Goal: Task Accomplishment & Management: Manage account settings

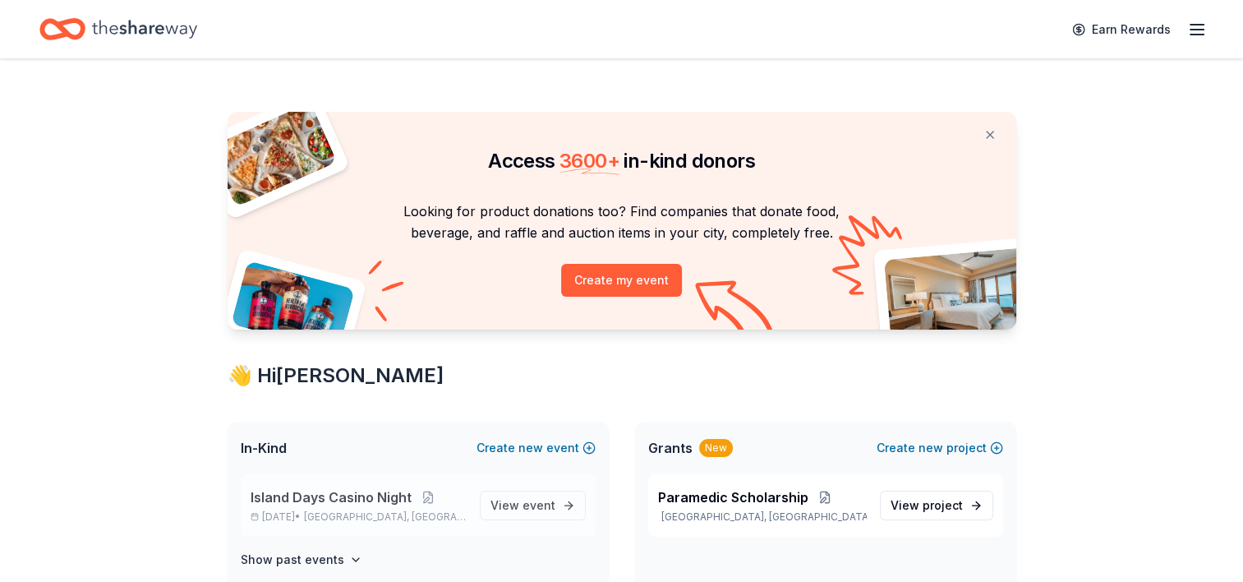
click at [329, 507] on div "Island Days Casino Night [DATE] • [GEOGRAPHIC_DATA], [GEOGRAPHIC_DATA]" at bounding box center [359, 505] width 216 height 36
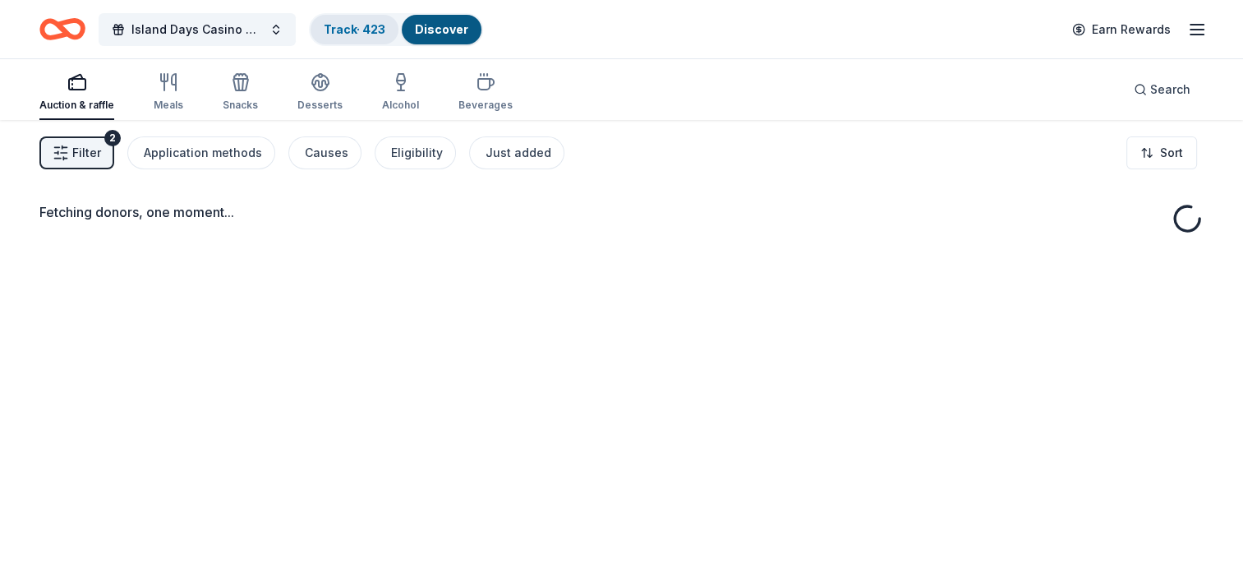
click at [354, 35] on link "Track · 423" at bounding box center [355, 29] width 62 height 14
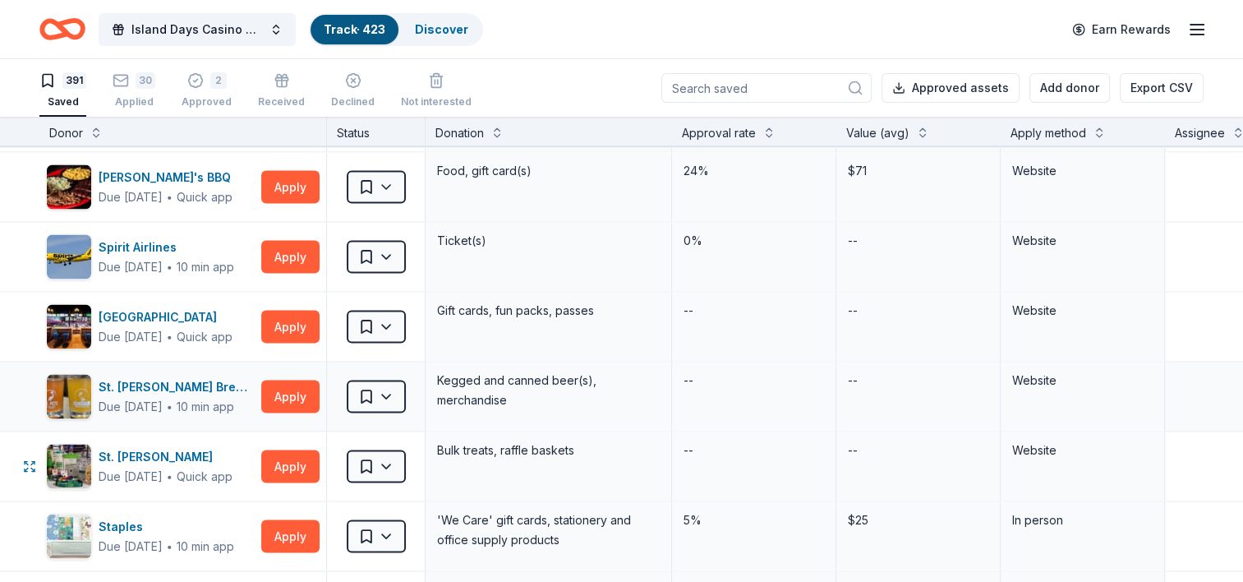
scroll to position [21851, 0]
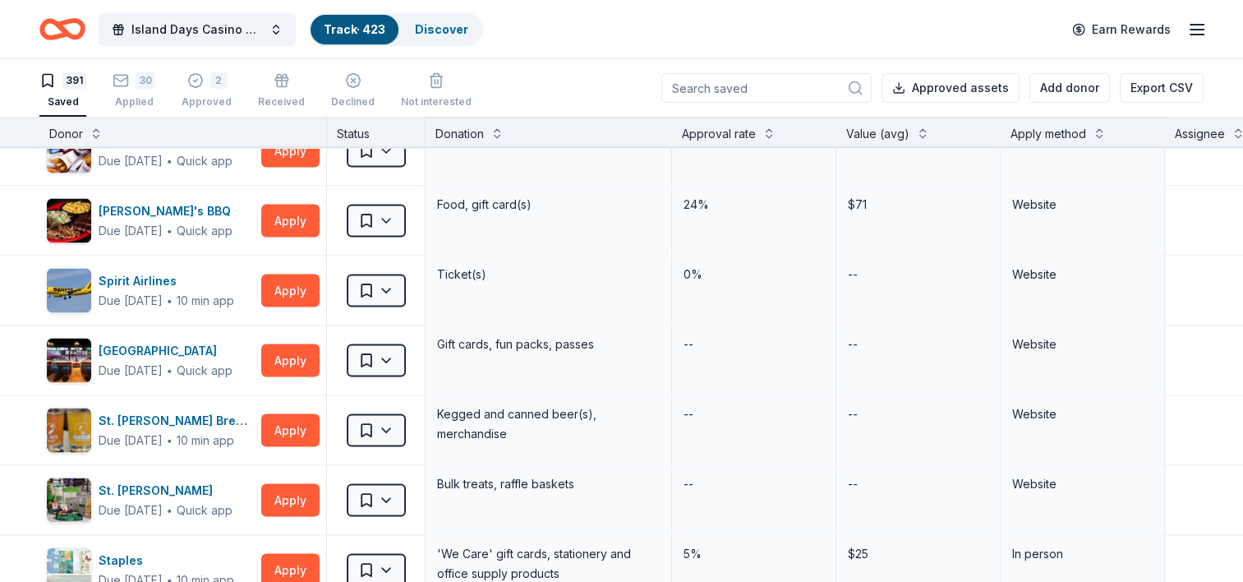
click at [785, 85] on input at bounding box center [766, 88] width 210 height 30
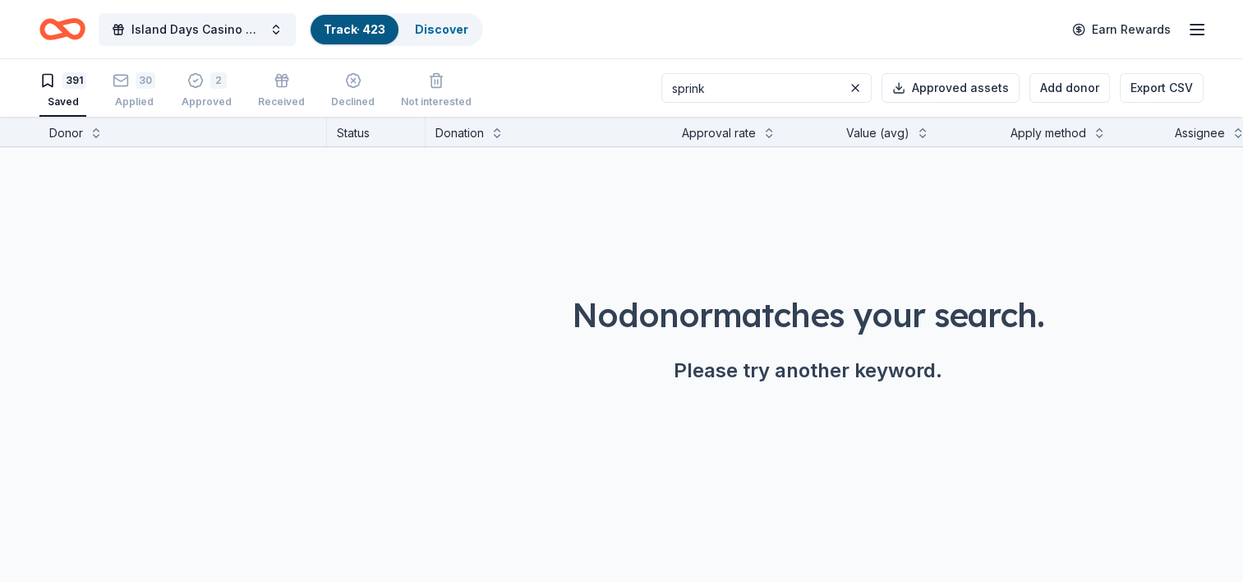
scroll to position [0, 0]
type input "sprin"
click at [121, 95] on div "Applied" at bounding box center [134, 101] width 43 height 13
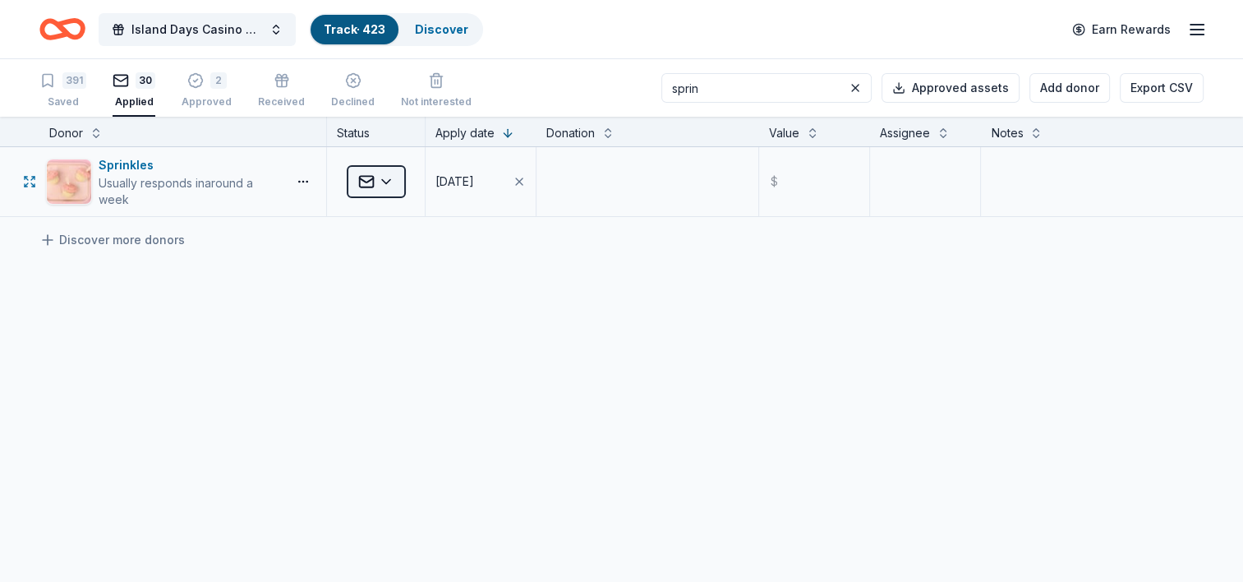
click at [389, 182] on html "Island Days Casino Night Track · 423 Discover Earn Rewards 391 Saved 30 Applied…" at bounding box center [621, 291] width 1243 height 582
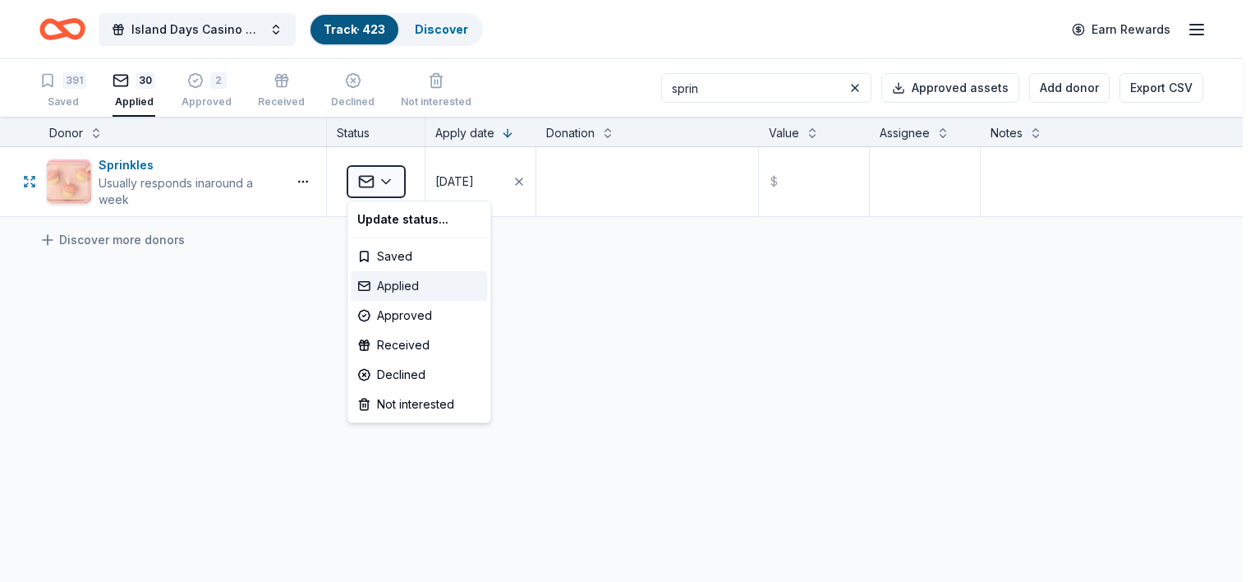
click at [408, 292] on div "Applied" at bounding box center [419, 286] width 136 height 30
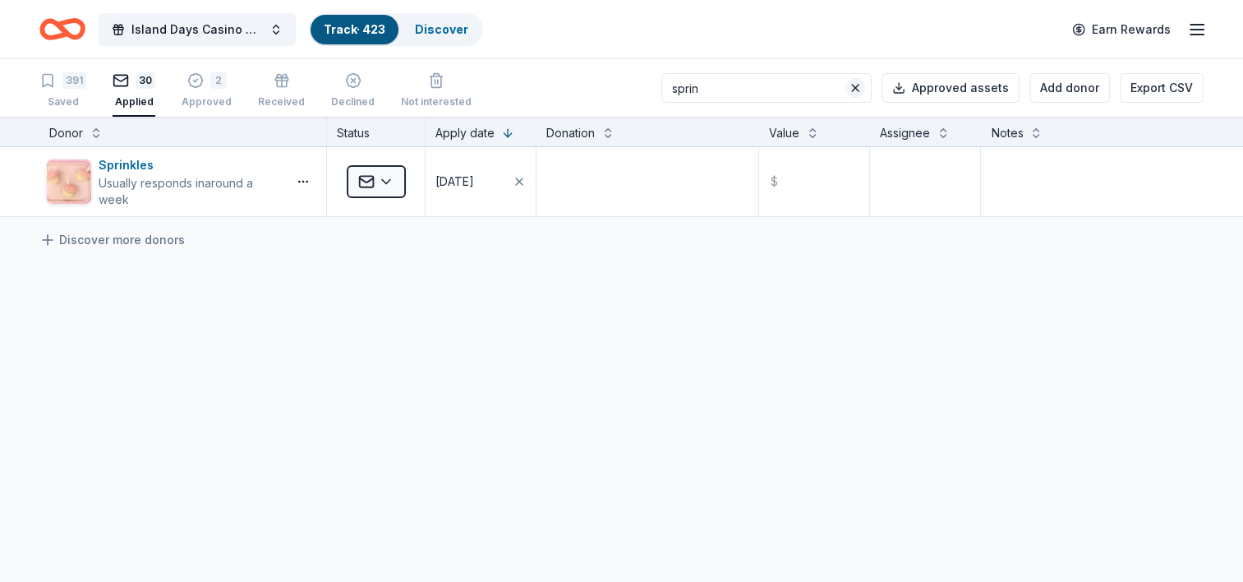
click at [862, 86] on button at bounding box center [855, 88] width 20 height 20
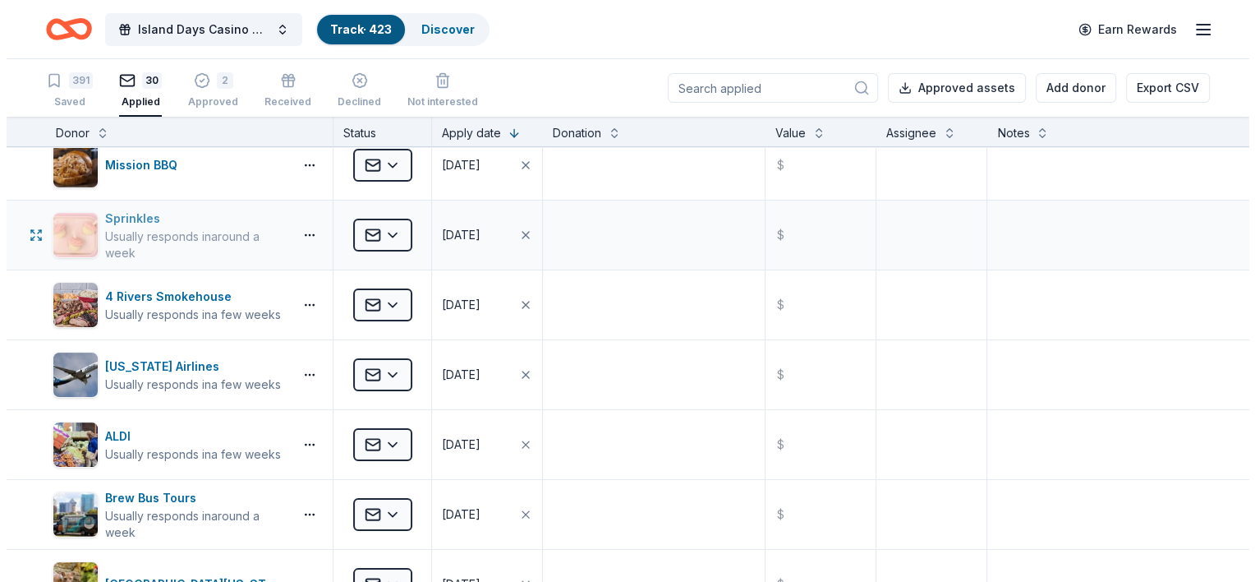
scroll to position [329, 0]
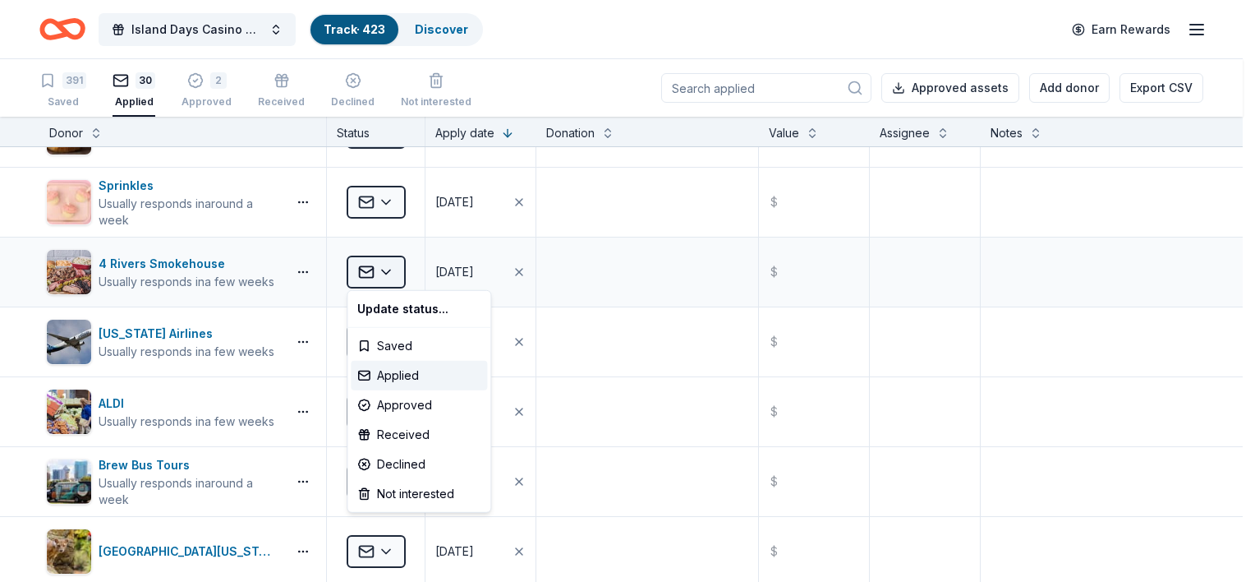
click at [391, 272] on html "Island Days Casino Night Track · 423 Discover Earn Rewards 391 Saved 30 Applied…" at bounding box center [627, 291] width 1255 height 582
click at [405, 407] on div "Approved" at bounding box center [419, 405] width 136 height 30
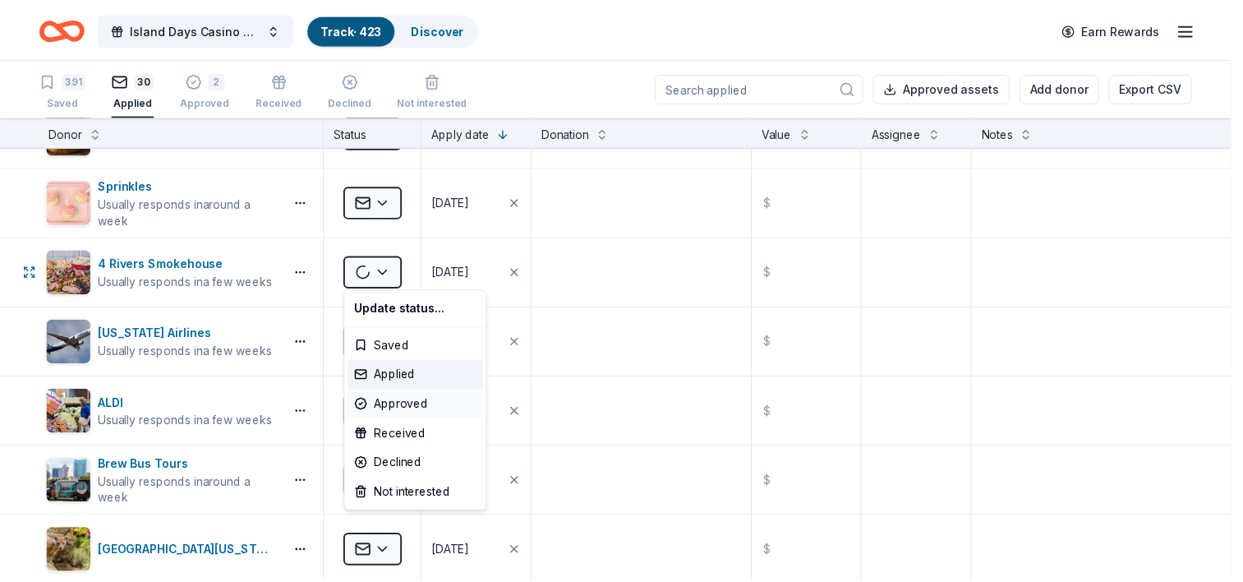
scroll to position [0, 0]
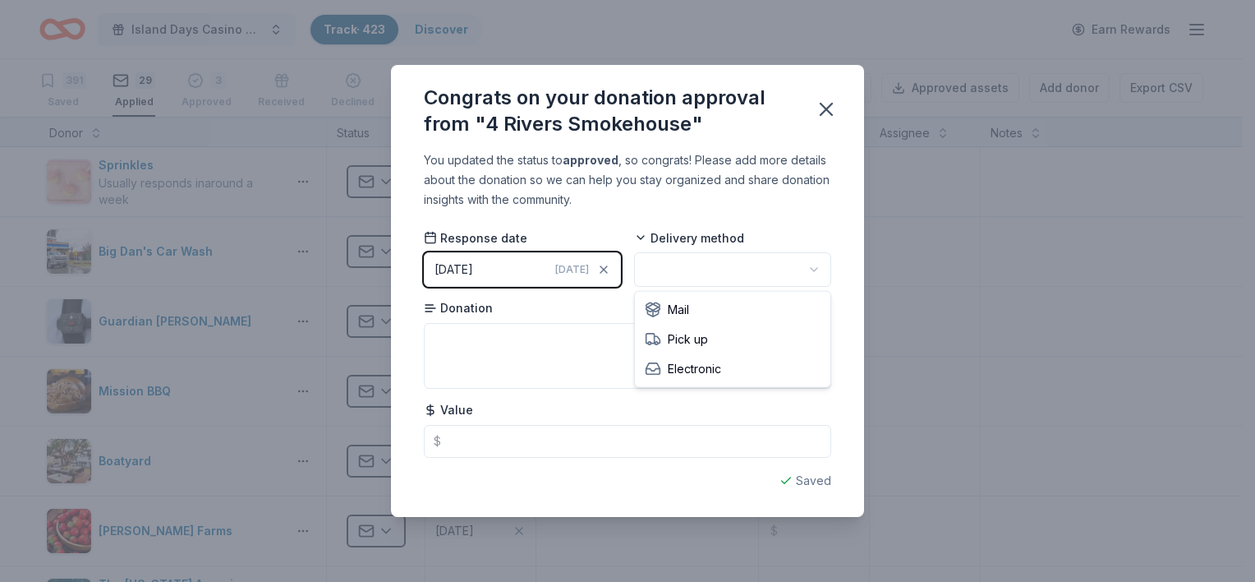
click at [683, 276] on html "Island Days Casino Night Track · 423 Discover Earn Rewards 391 Saved 29 Applied…" at bounding box center [627, 291] width 1255 height 582
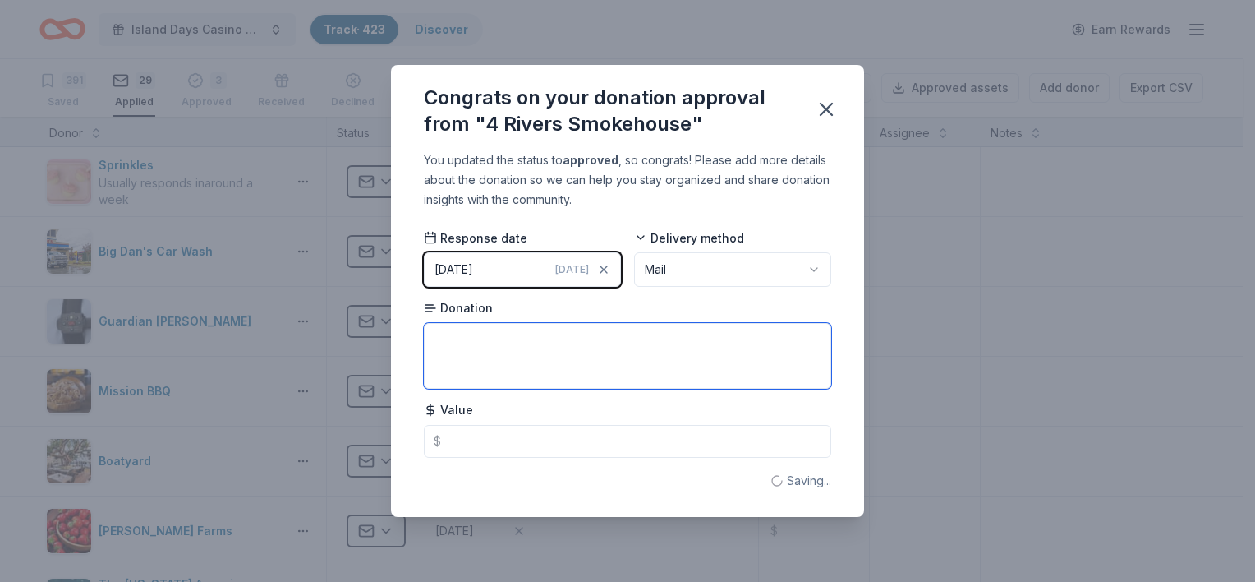
click at [534, 356] on textarea at bounding box center [627, 356] width 407 height 66
type textarea "gift card"
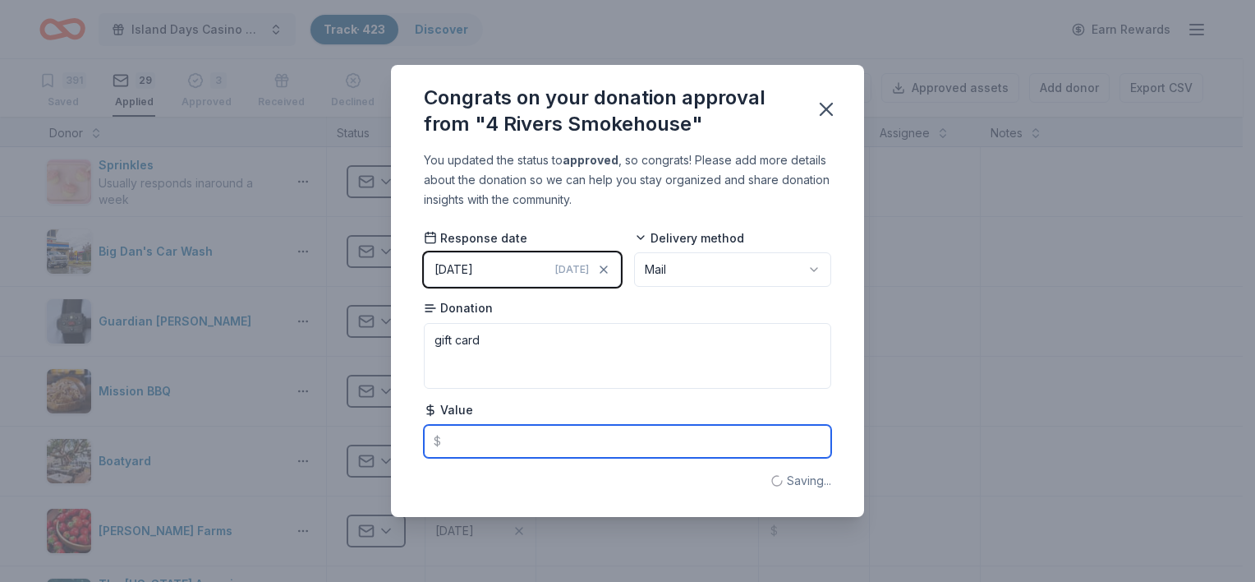
click at [498, 447] on input "text" at bounding box center [627, 441] width 407 height 33
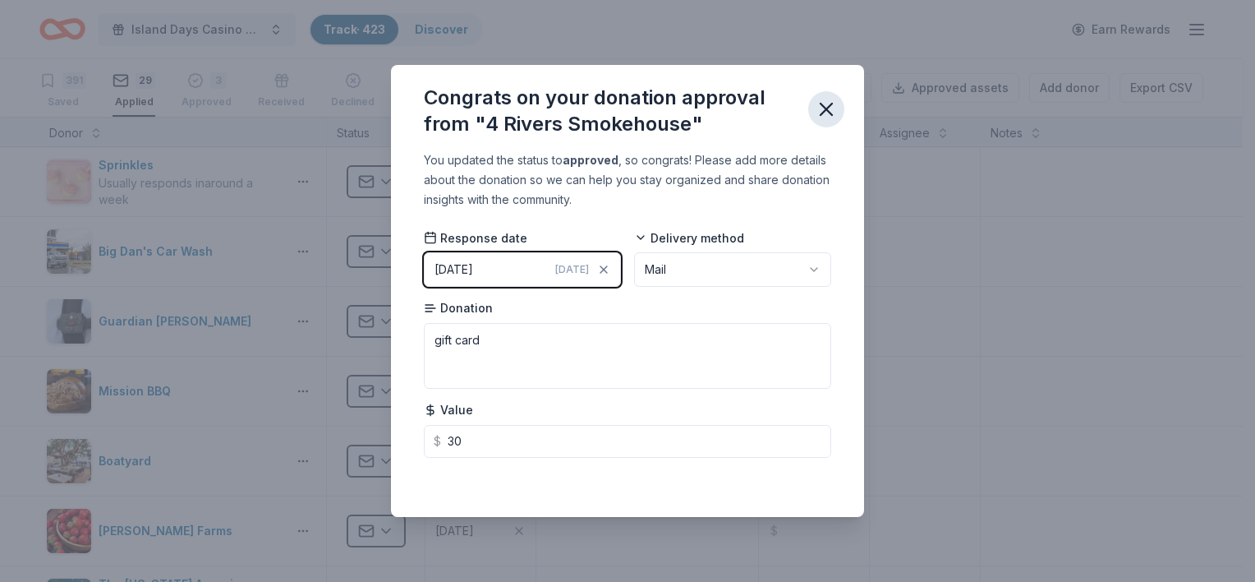
type input "30.00"
click at [825, 107] on icon "button" at bounding box center [826, 108] width 11 height 11
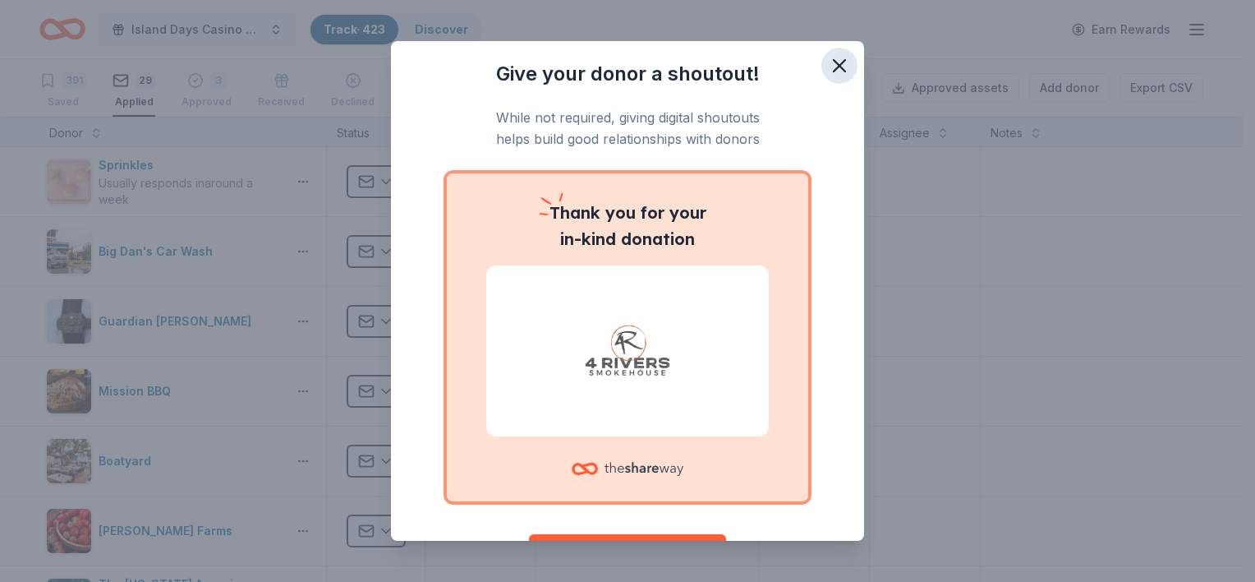
click at [828, 66] on icon "button" at bounding box center [839, 65] width 23 height 23
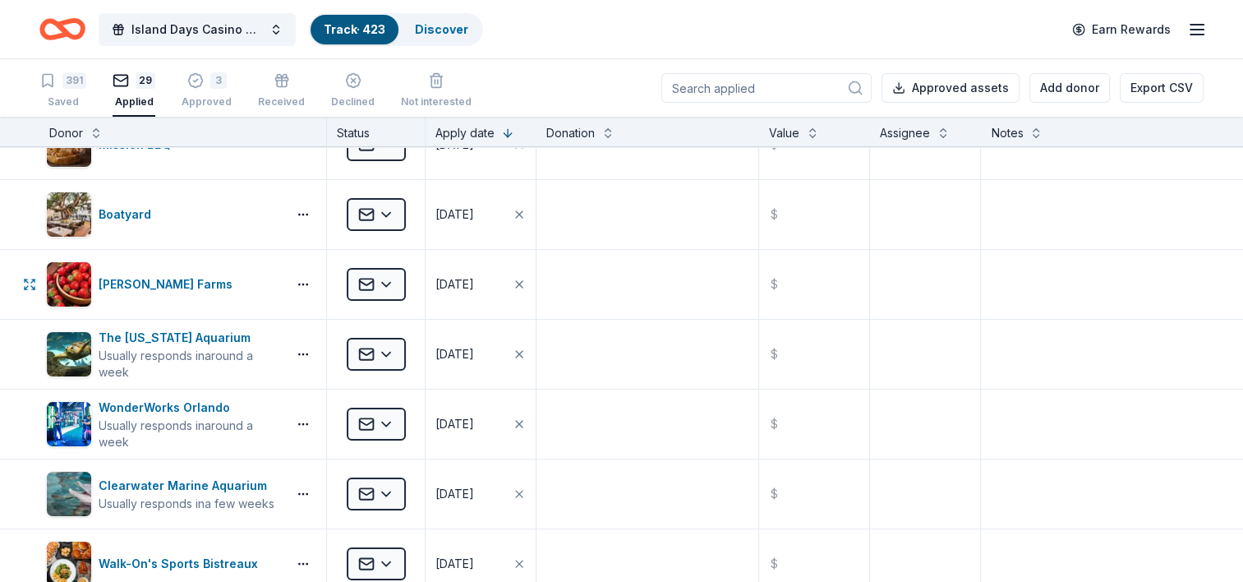
scroll to position [329, 0]
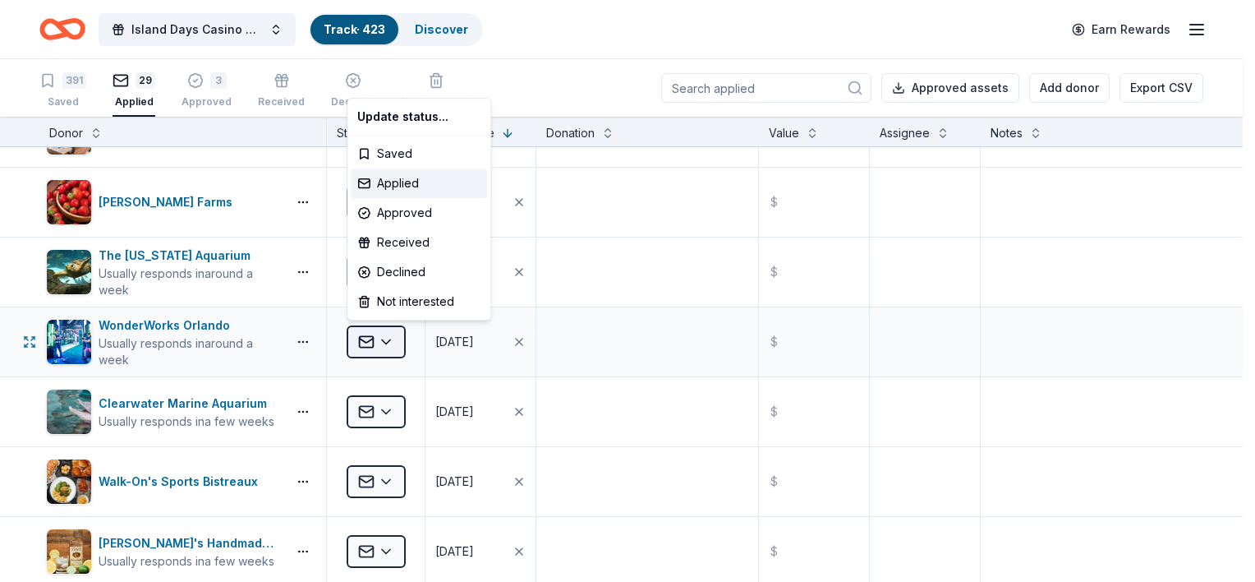
click at [393, 338] on html "Island Days Casino Night Track · 423 Discover Earn Rewards 391 Saved 29 Applied…" at bounding box center [627, 291] width 1255 height 582
click at [403, 244] on div "Received" at bounding box center [419, 243] width 136 height 30
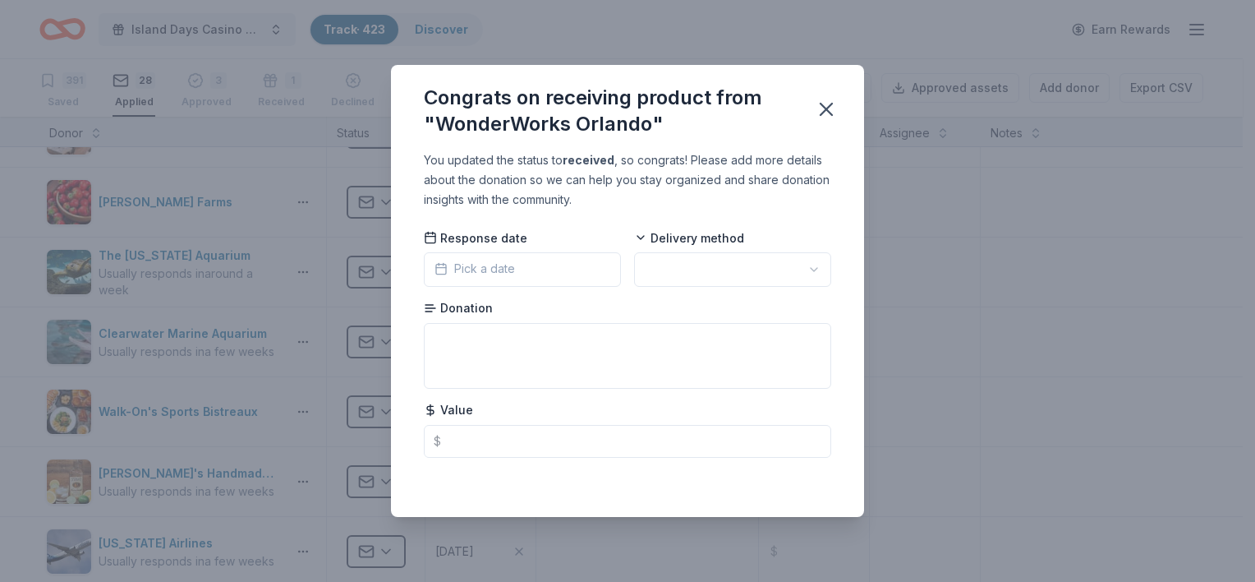
click at [523, 276] on button "Pick a date" at bounding box center [522, 269] width 197 height 34
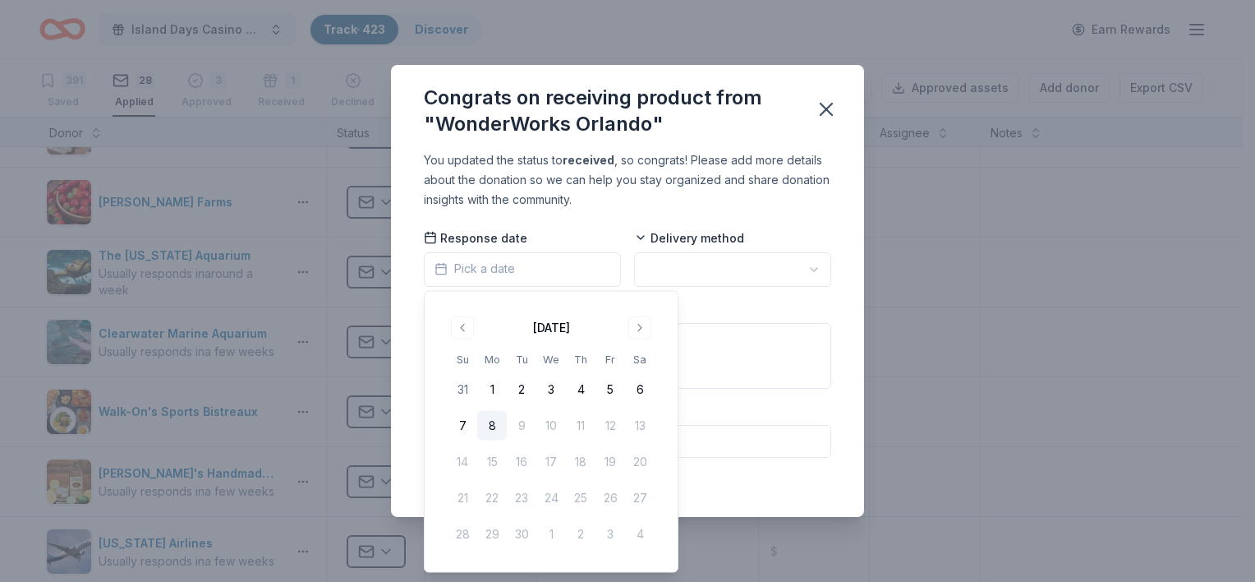
click at [497, 421] on button "8" at bounding box center [492, 426] width 30 height 30
click at [668, 278] on html "Island Days Casino Night Track · 423 Discover Earn Rewards 391 Saved 28 Applied…" at bounding box center [627, 291] width 1255 height 582
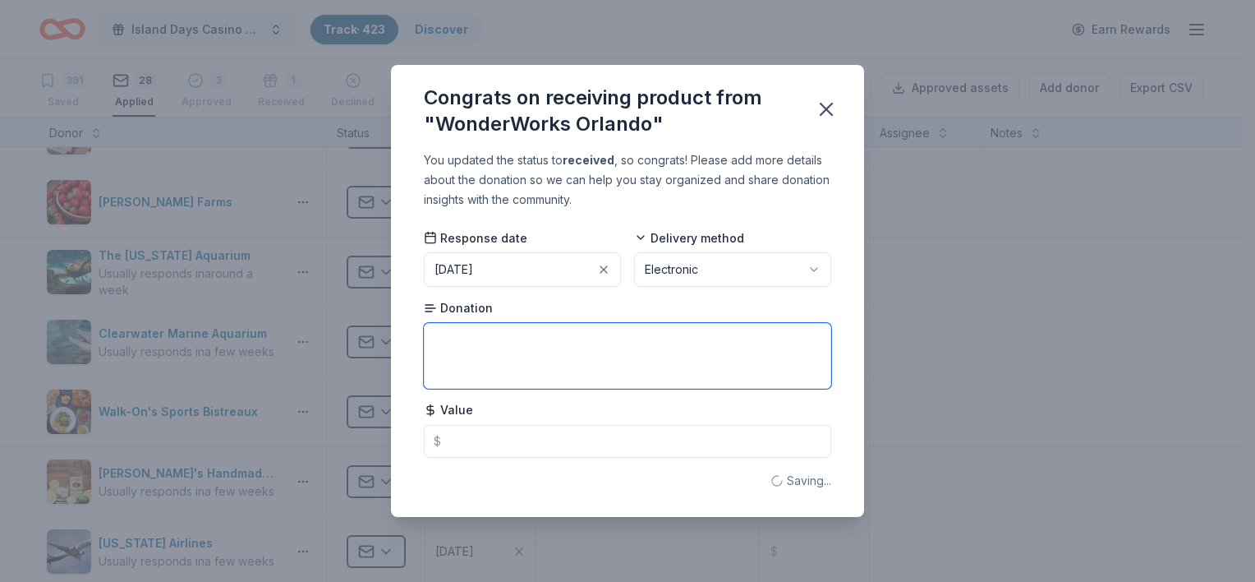
click at [532, 345] on textarea at bounding box center [627, 356] width 407 height 66
type textarea "gift cert"
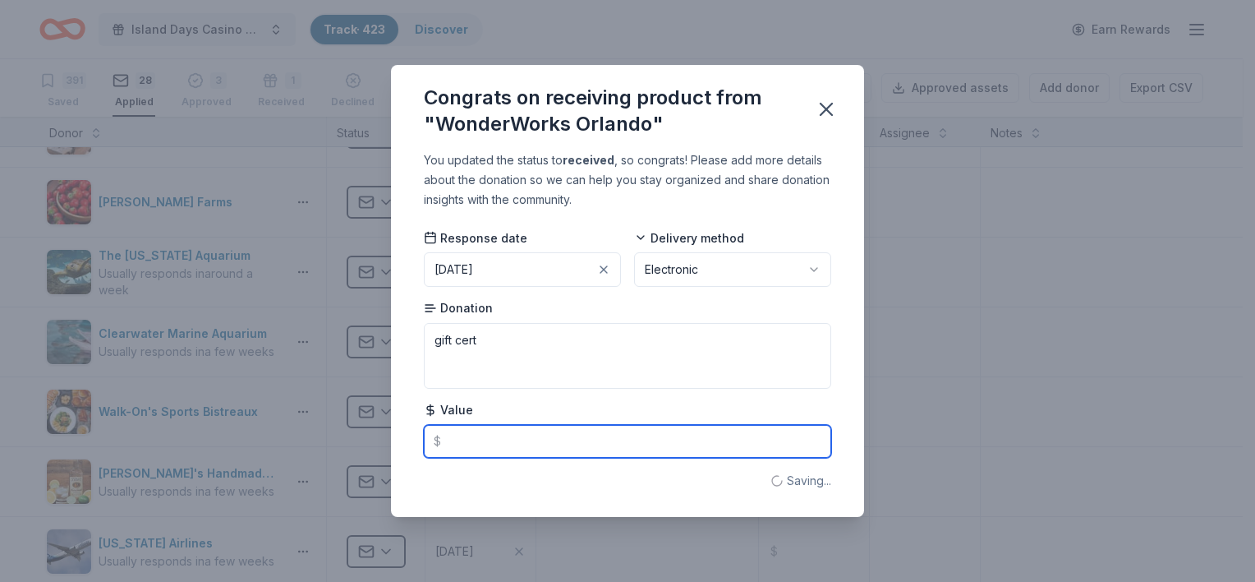
click at [460, 445] on input "text" at bounding box center [627, 441] width 407 height 33
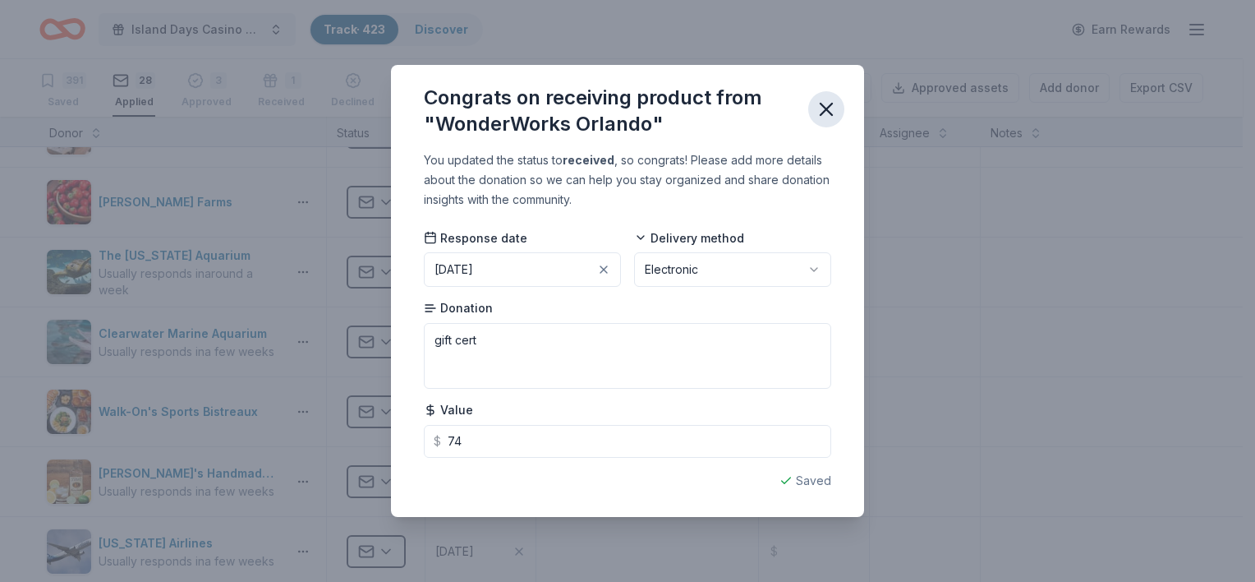
type input "74.00"
click at [825, 111] on icon "button" at bounding box center [826, 108] width 11 height 11
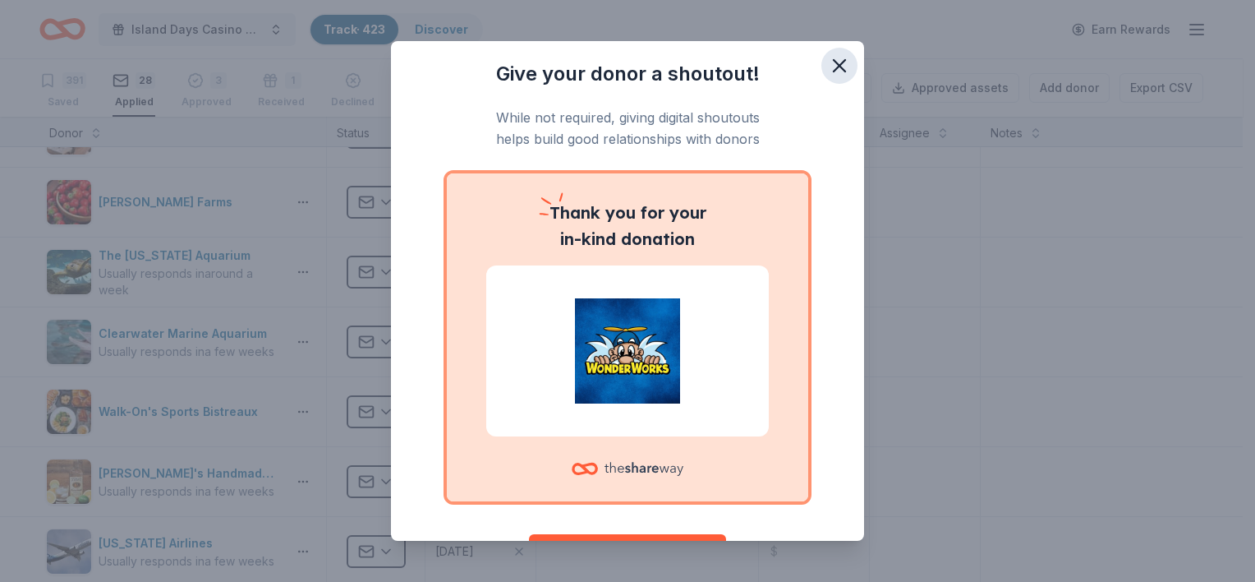
click at [828, 71] on icon "button" at bounding box center [839, 65] width 23 height 23
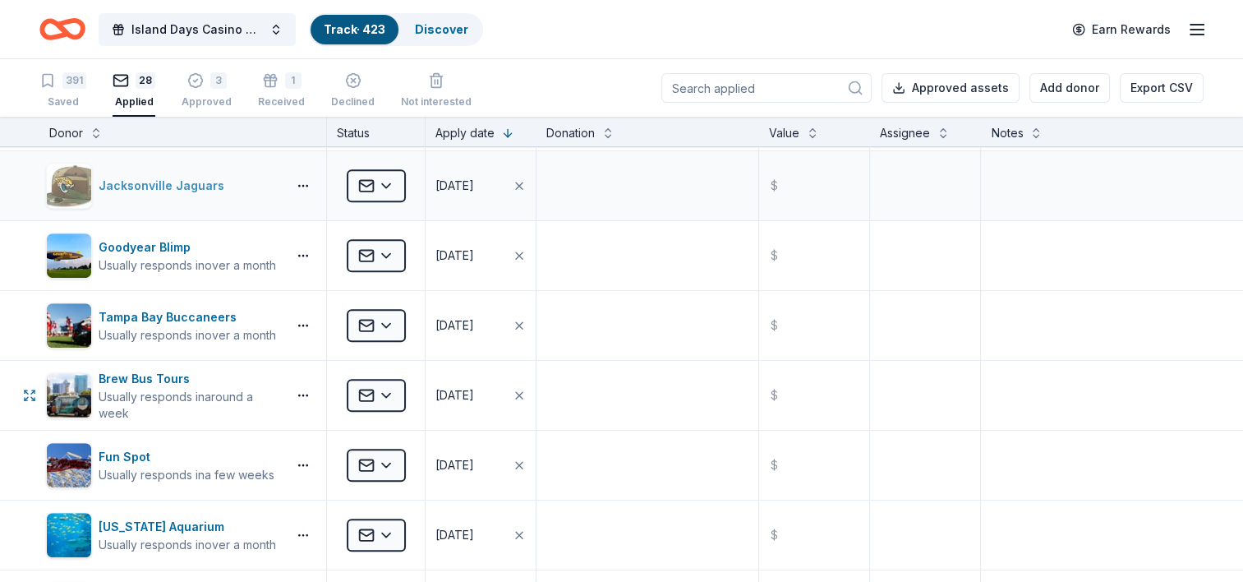
scroll to position [986, 0]
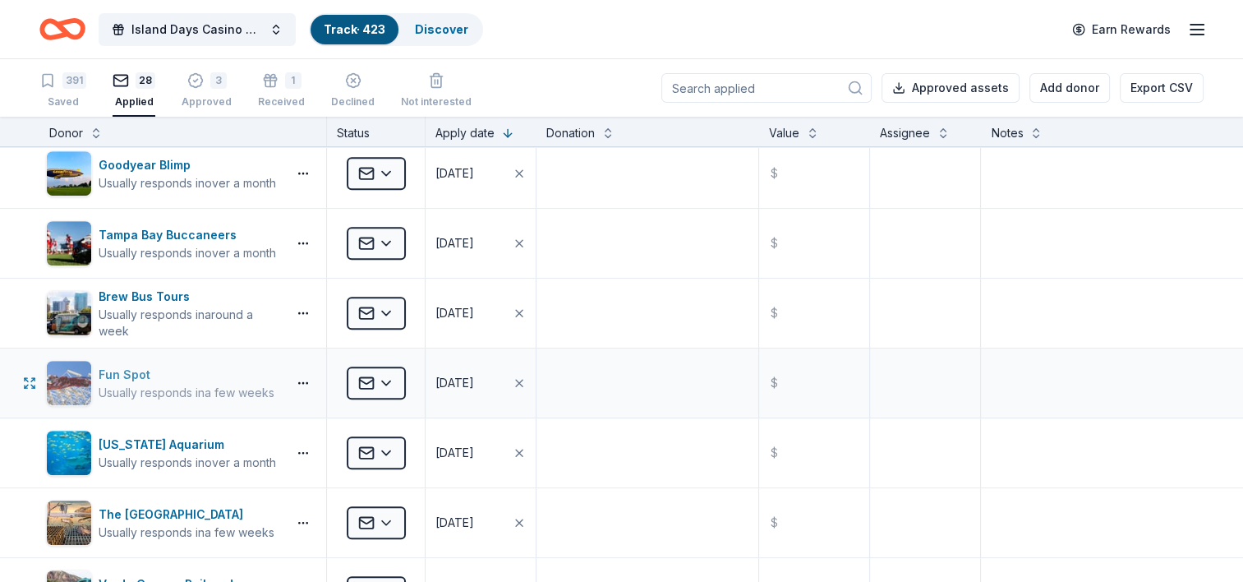
click at [205, 375] on div "Fun Spot" at bounding box center [187, 375] width 176 height 20
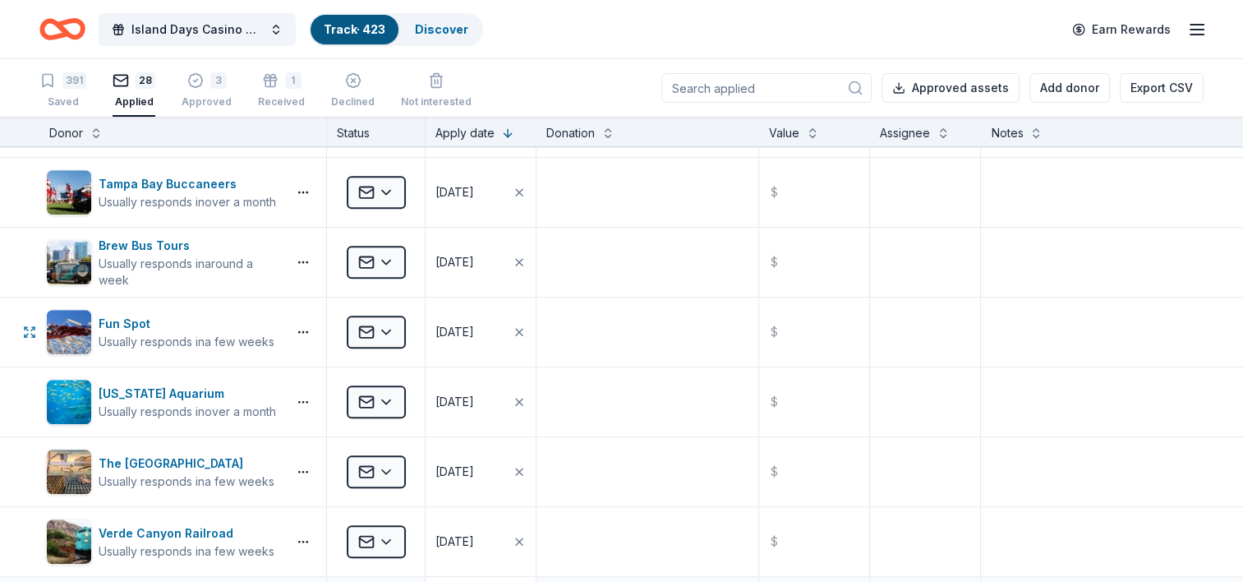
scroll to position [1068, 0]
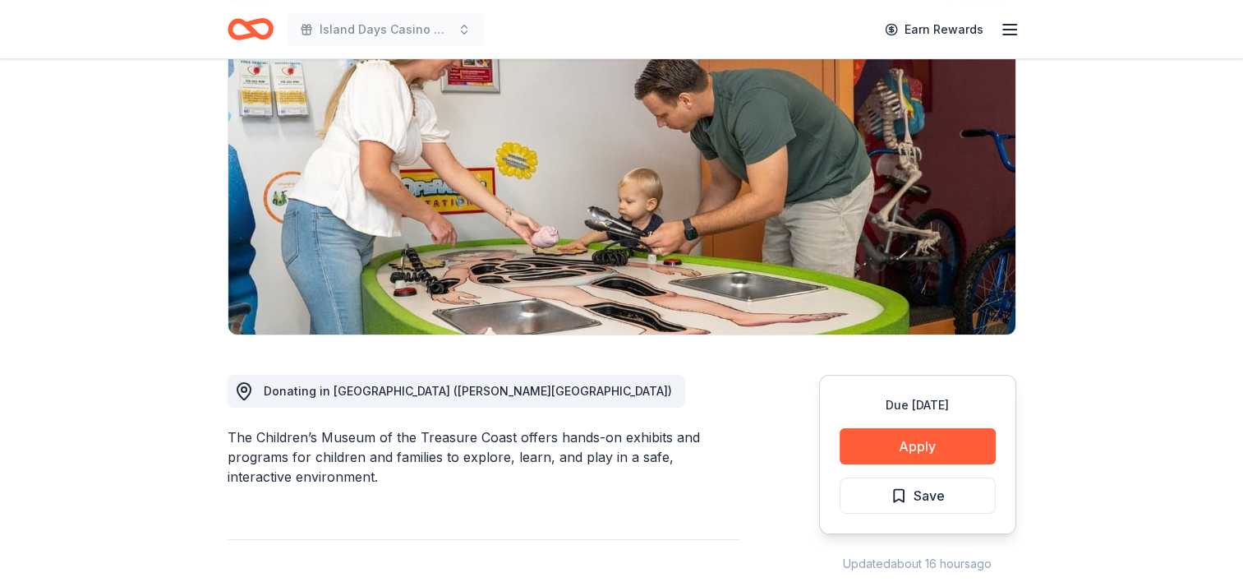
scroll to position [246, 0]
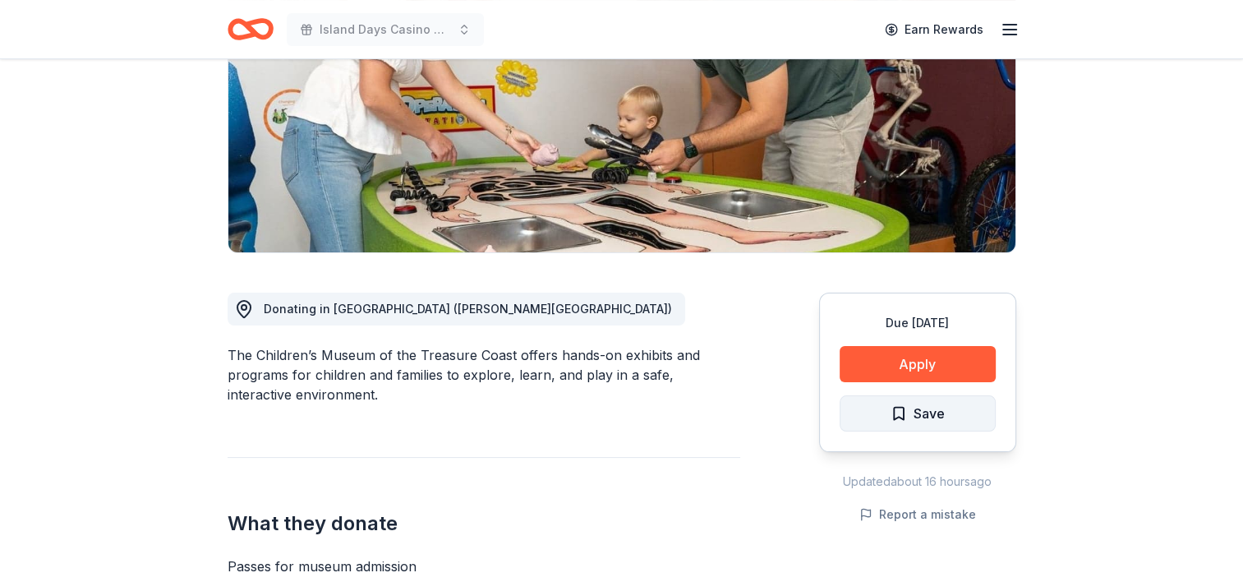
click at [922, 414] on span "Save" at bounding box center [928, 412] width 31 height 21
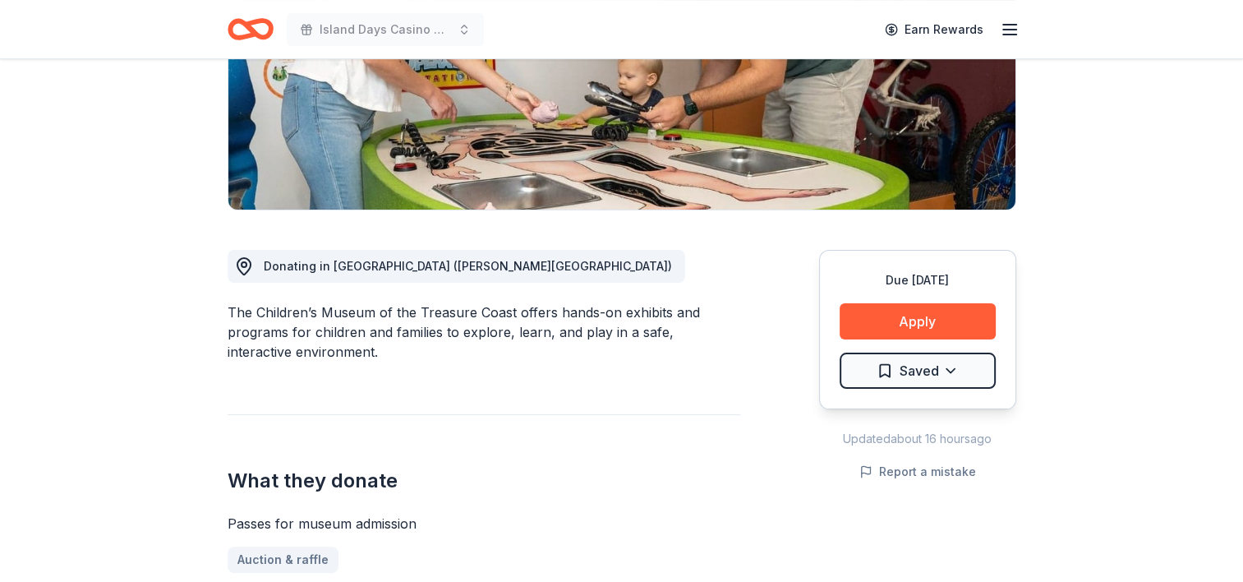
scroll to position [0, 0]
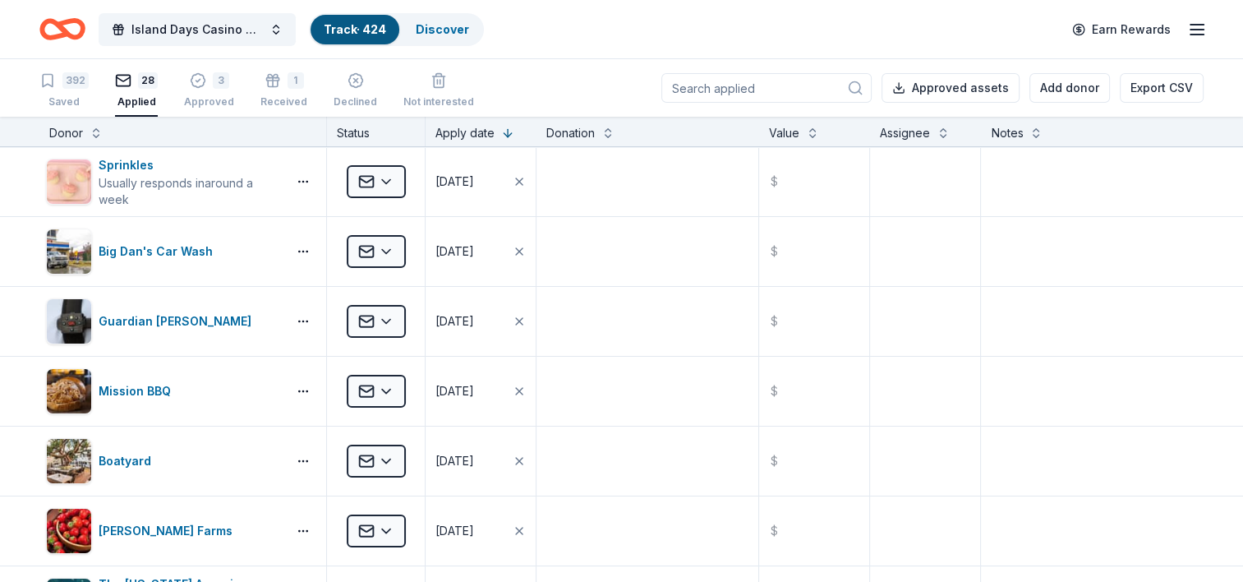
scroll to position [1068, 0]
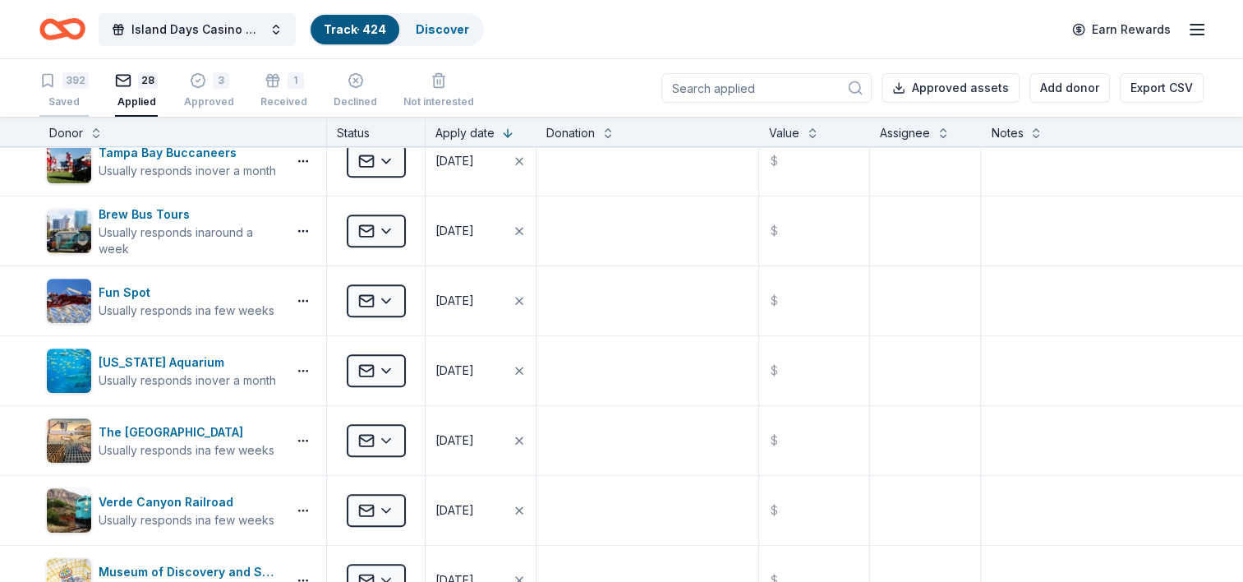
click at [72, 89] on div "392 Saved" at bounding box center [63, 90] width 49 height 36
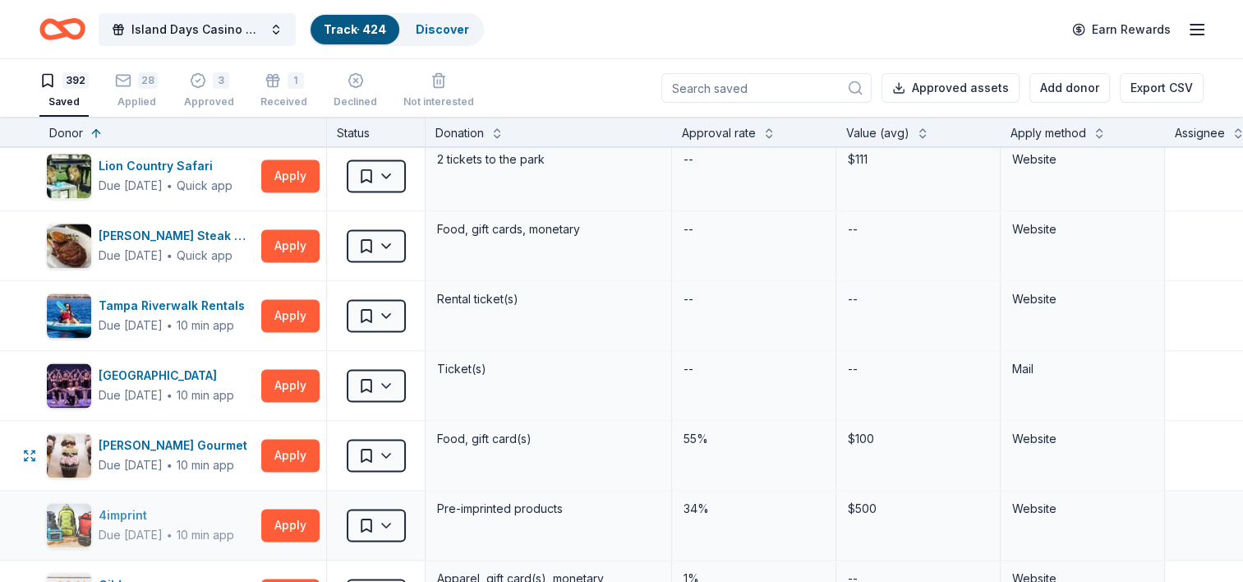
scroll to position [2711, 0]
